Goal: Task Accomplishment & Management: Manage account settings

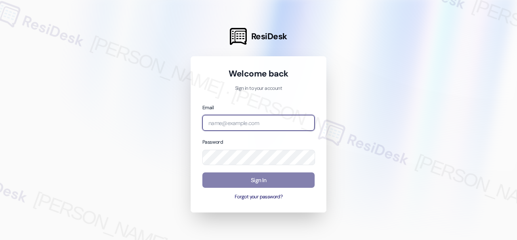
click at [238, 120] on input "email" at bounding box center [258, 123] width 112 height 16
click at [241, 122] on input "email" at bounding box center [258, 123] width 112 height 16
paste input "[EMAIL_ADDRESS][PERSON_NAME][PERSON_NAME][PERSON_NAME][DOMAIN_NAME]"
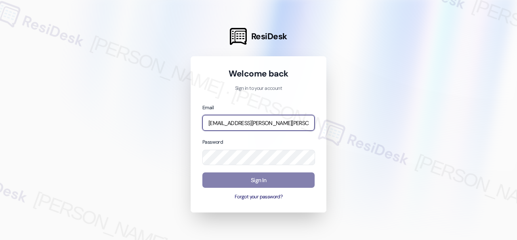
scroll to position [0, 21]
type input "[EMAIL_ADDRESS][PERSON_NAME][PERSON_NAME][PERSON_NAME][DOMAIN_NAME]"
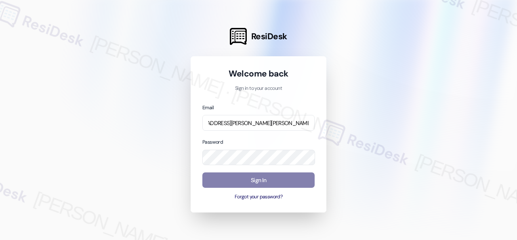
scroll to position [0, 0]
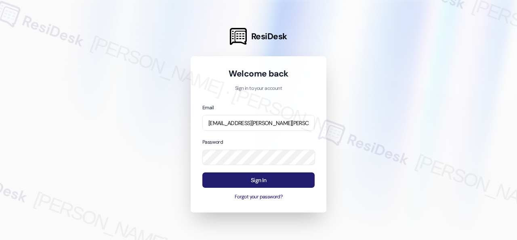
click at [281, 182] on button "Sign In" at bounding box center [258, 180] width 112 height 16
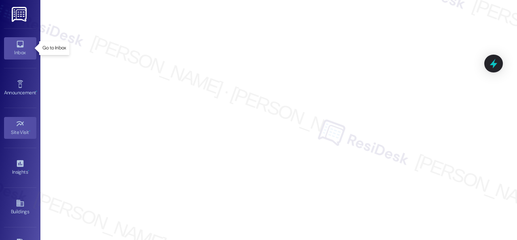
click at [17, 44] on icon at bounding box center [20, 44] width 9 height 9
